Goal: Information Seeking & Learning: Learn about a topic

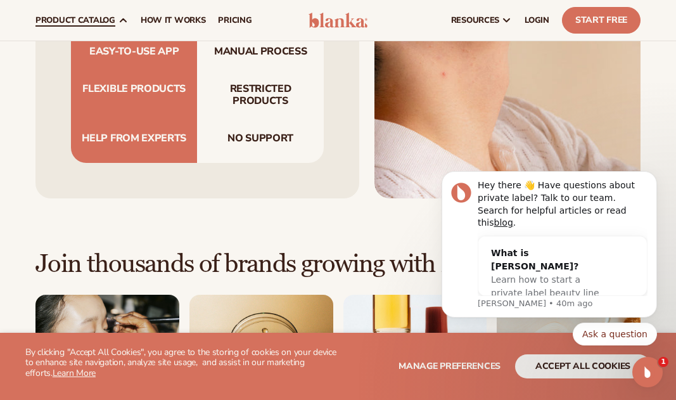
scroll to position [1457, 0]
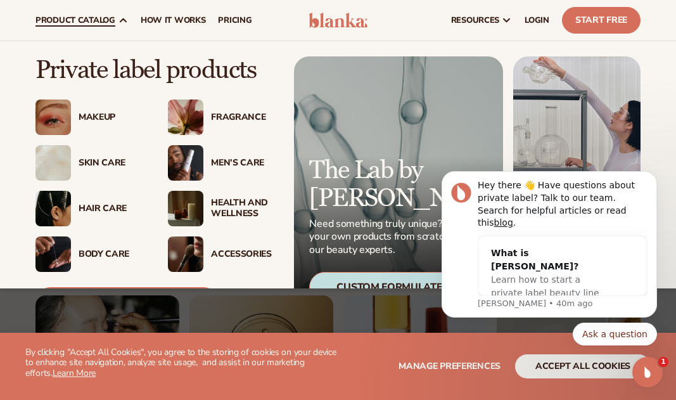
click at [116, 204] on div "Hair Care" at bounding box center [111, 209] width 64 height 11
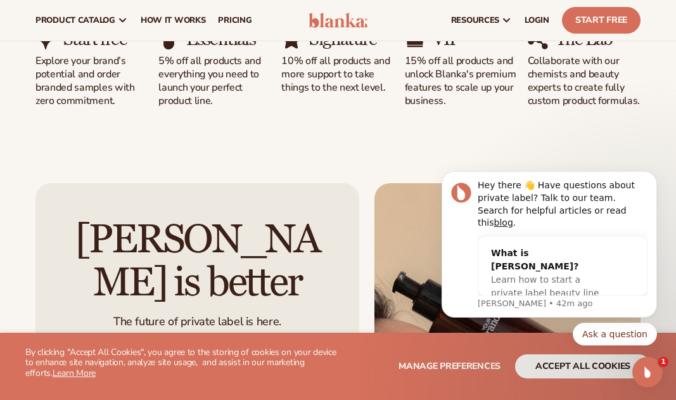
scroll to position [895, 0]
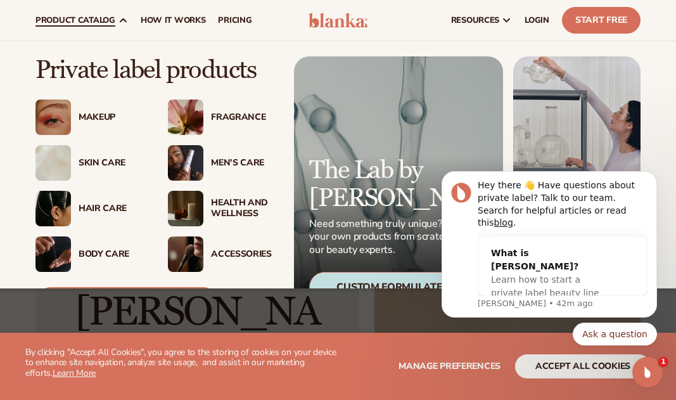
click at [79, 15] on span "product catalog" at bounding box center [76, 20] width 80 height 10
click at [62, 211] on img at bounding box center [54, 209] width 36 height 36
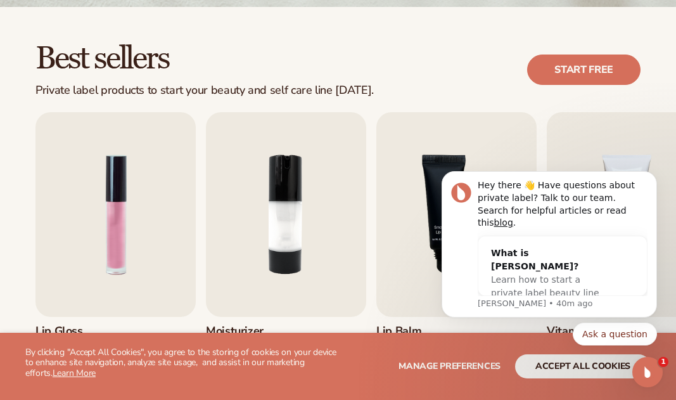
scroll to position [337, 0]
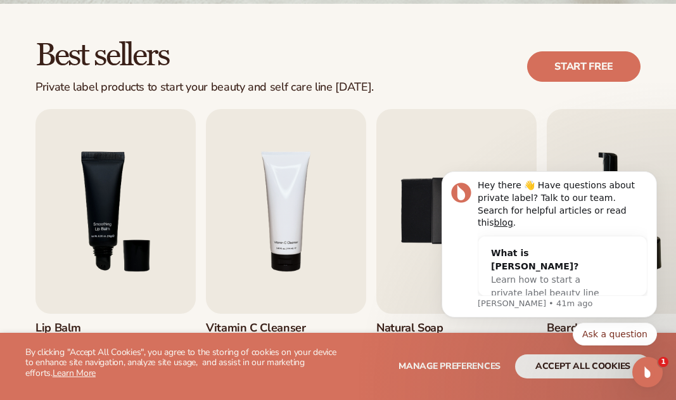
click at [578, 368] on button "accept all cookies" at bounding box center [583, 366] width 136 height 24
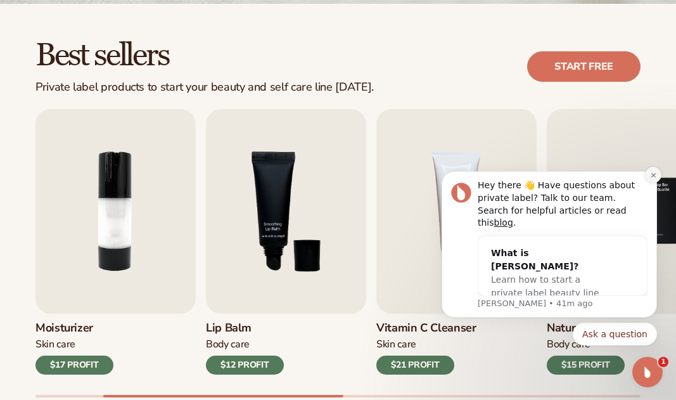
click at [653, 179] on icon "Dismiss notification" at bounding box center [653, 175] width 7 height 7
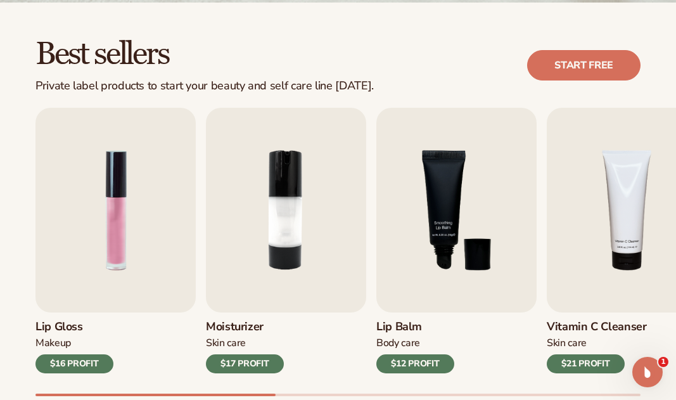
scroll to position [354, 0]
